Goal: Check status: Check status

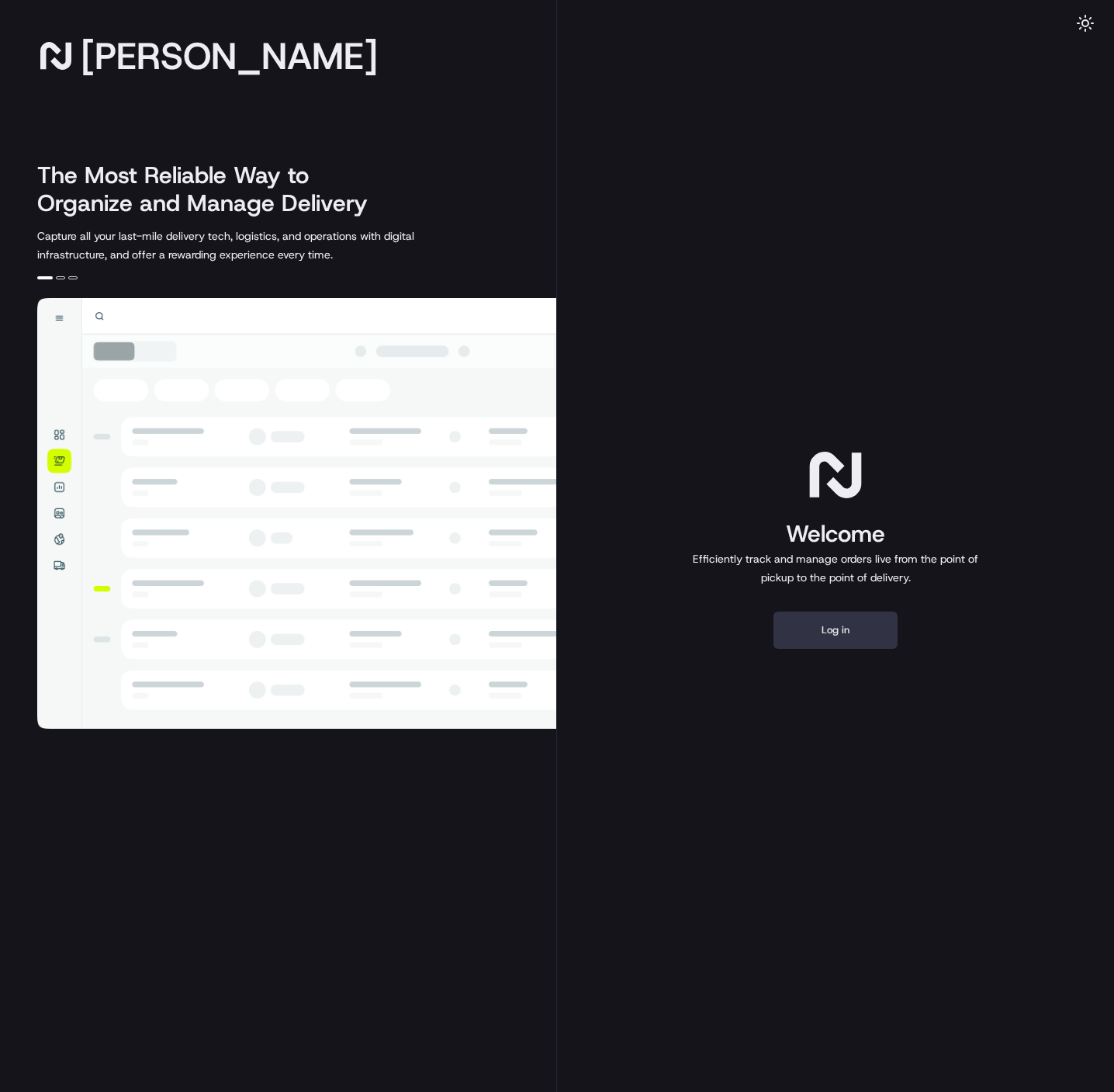
click at [815, 626] on button "Log in" at bounding box center [836, 630] width 124 height 37
